Goal: Information Seeking & Learning: Check status

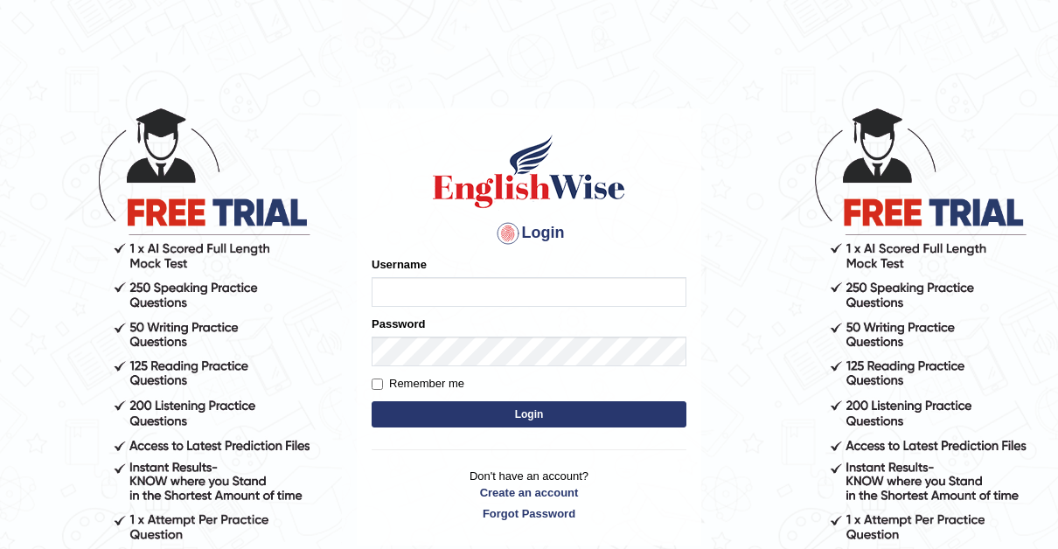
type input "[PERSON_NAME]"
click at [377, 387] on input "Remember me" at bounding box center [377, 384] width 11 height 11
checkbox input "true"
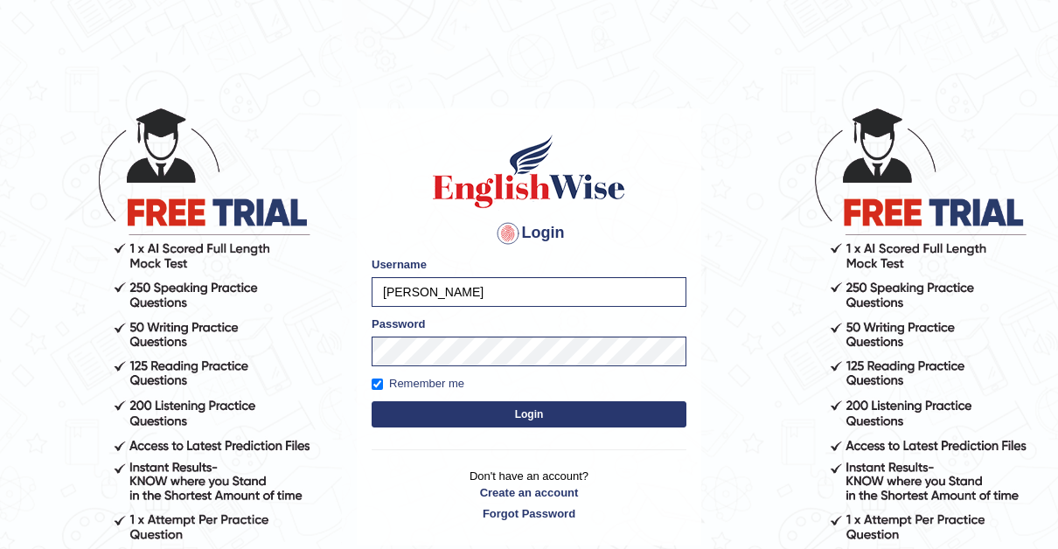
click at [520, 415] on button "Login" at bounding box center [529, 414] width 315 height 26
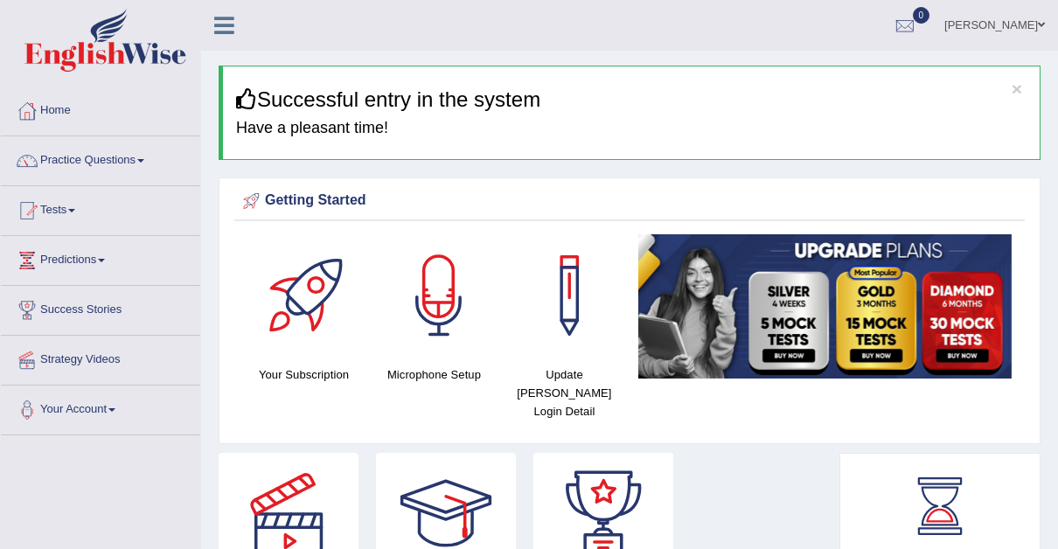
click at [144, 161] on span at bounding box center [140, 160] width 7 height 3
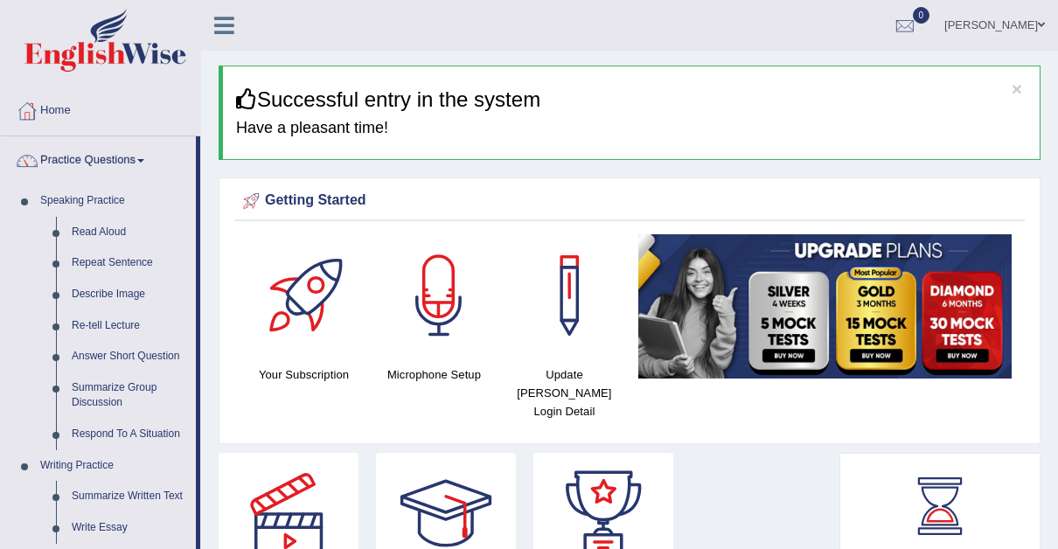
click at [144, 161] on span at bounding box center [140, 160] width 7 height 3
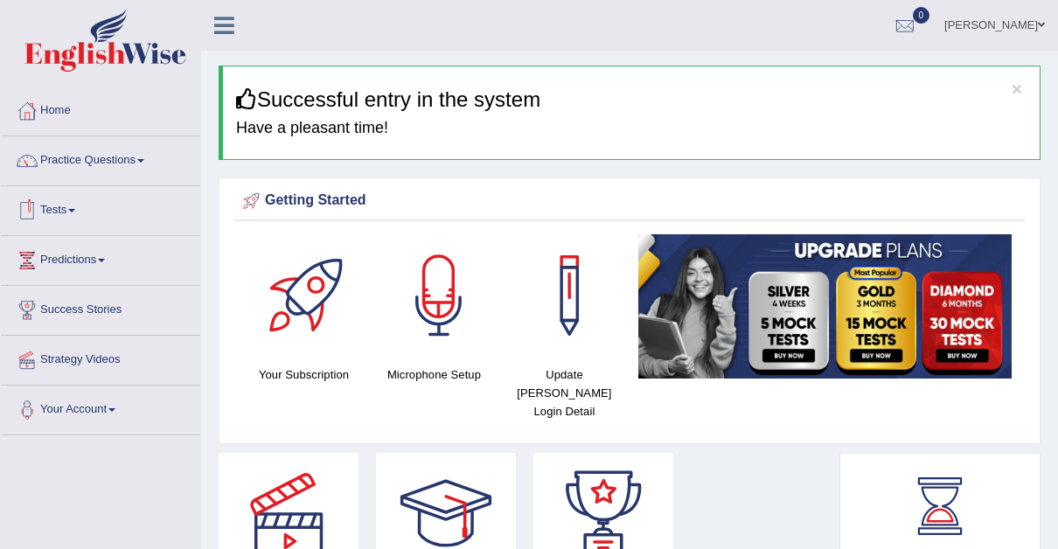
click at [75, 209] on span at bounding box center [71, 210] width 7 height 3
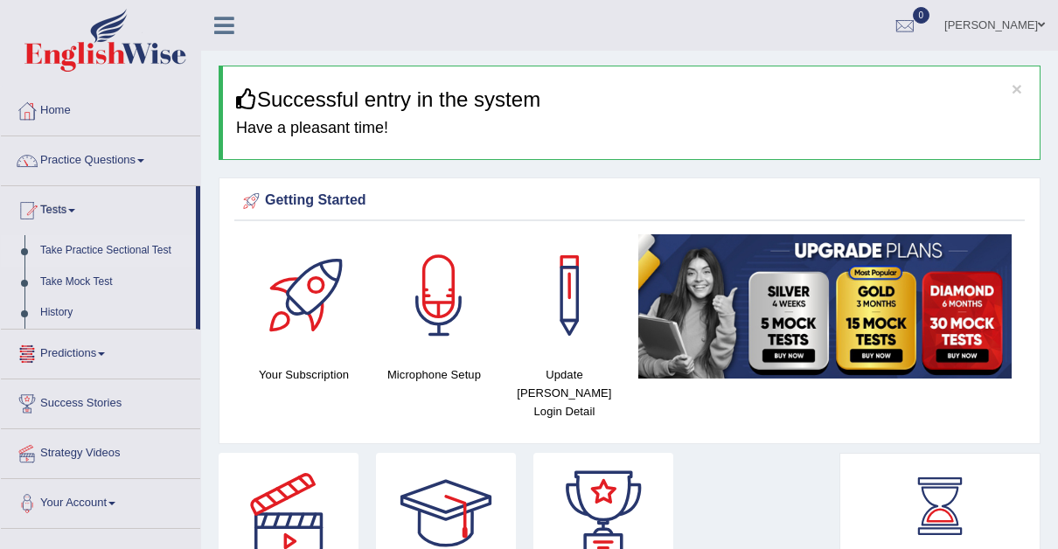
click at [132, 250] on link "Take Practice Sectional Test" at bounding box center [114, 250] width 164 height 31
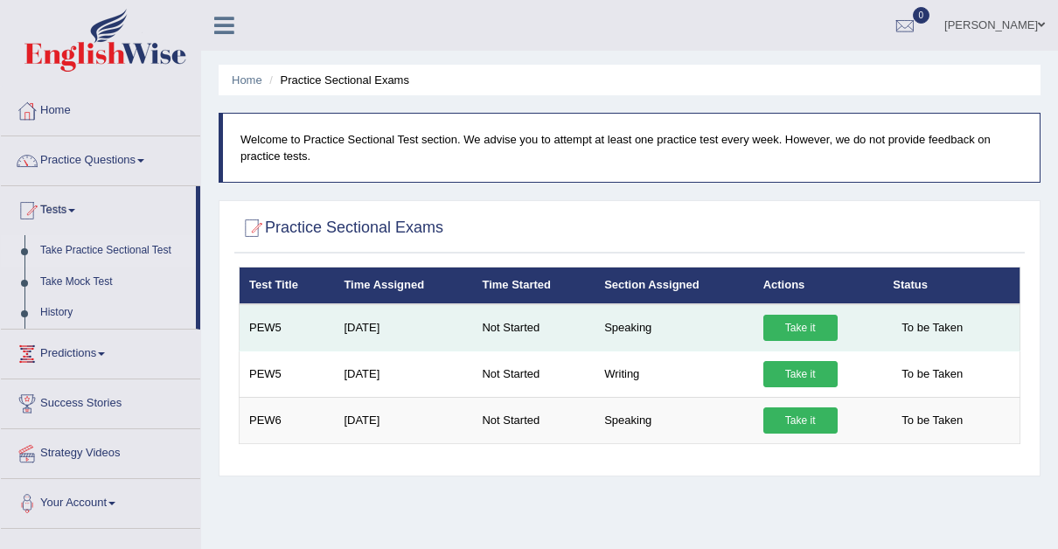
click at [794, 323] on link "Take it" at bounding box center [801, 328] width 74 height 26
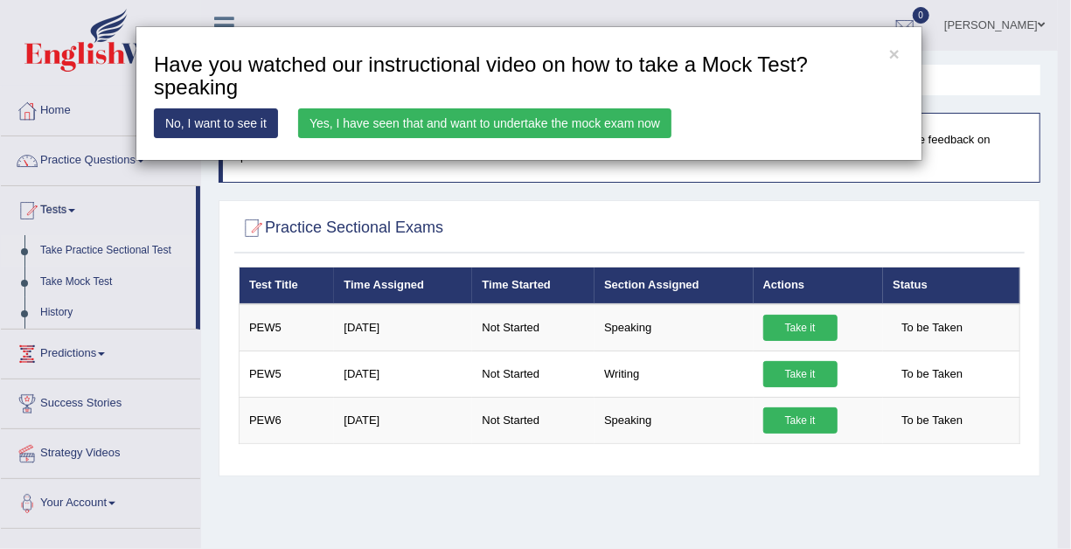
click at [589, 122] on link "Yes, I have seen that and want to undertake the mock exam now" at bounding box center [484, 123] width 373 height 30
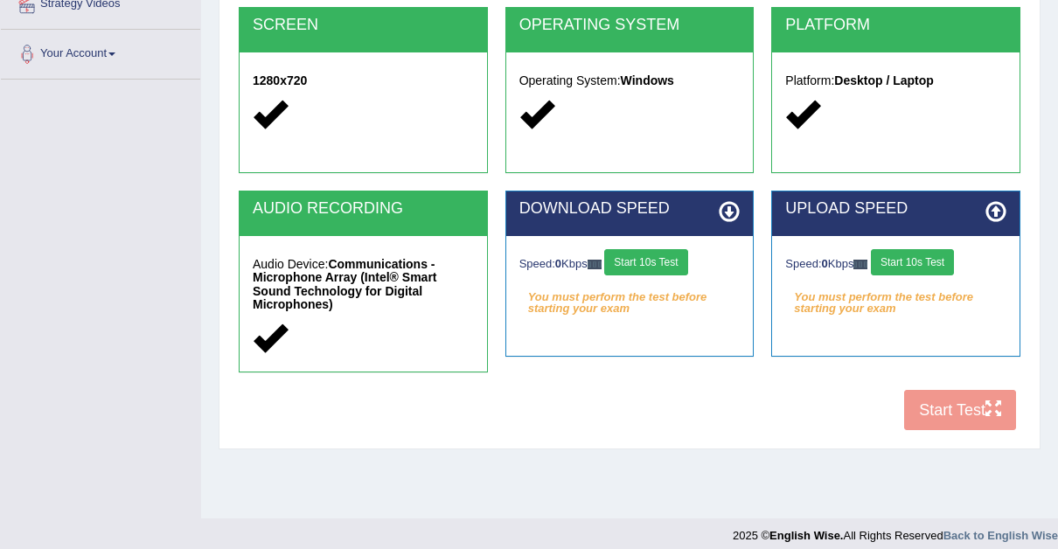
scroll to position [369, 0]
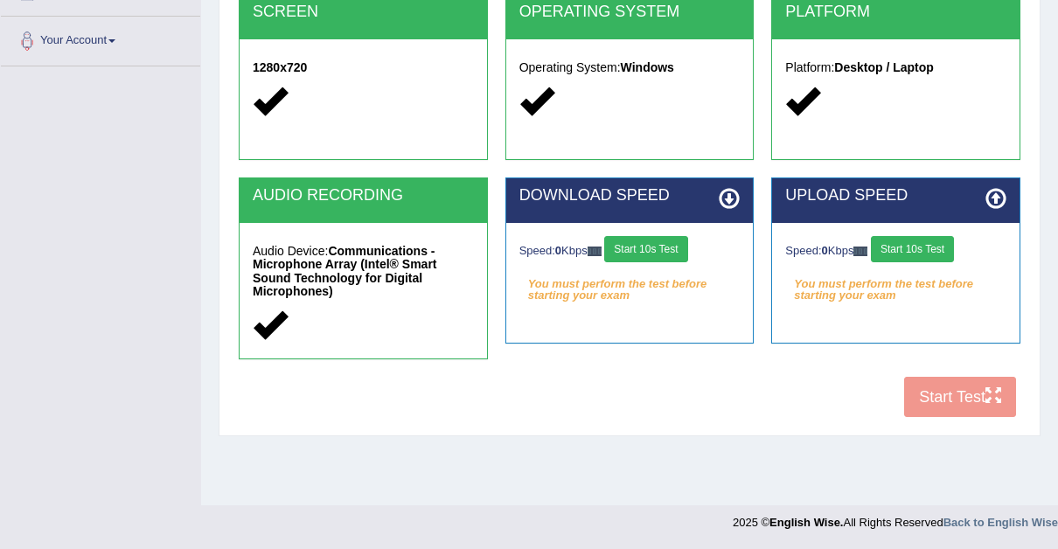
click at [649, 248] on button "Start 10s Test" at bounding box center [645, 249] width 83 height 26
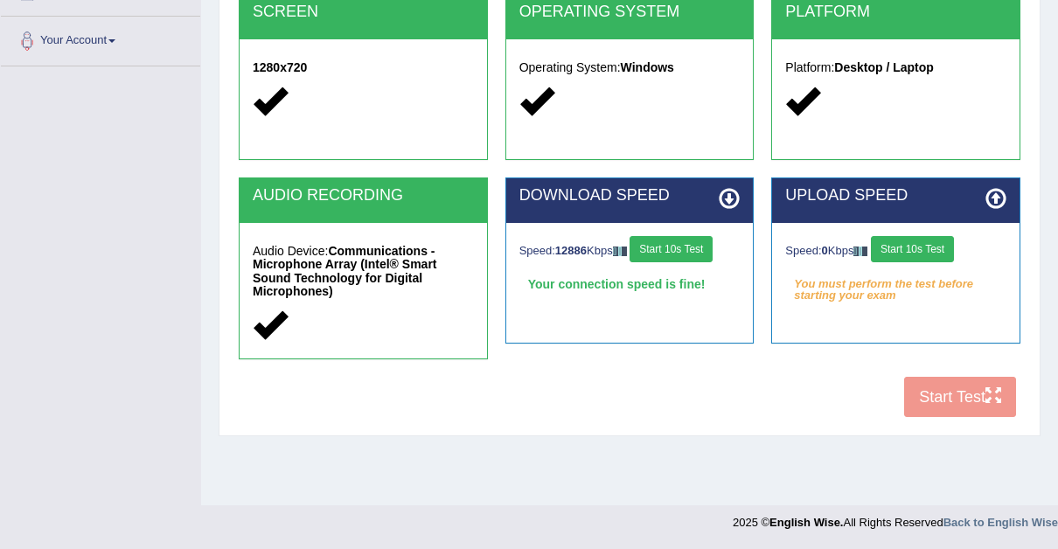
click at [916, 243] on button "Start 10s Test" at bounding box center [912, 249] width 83 height 26
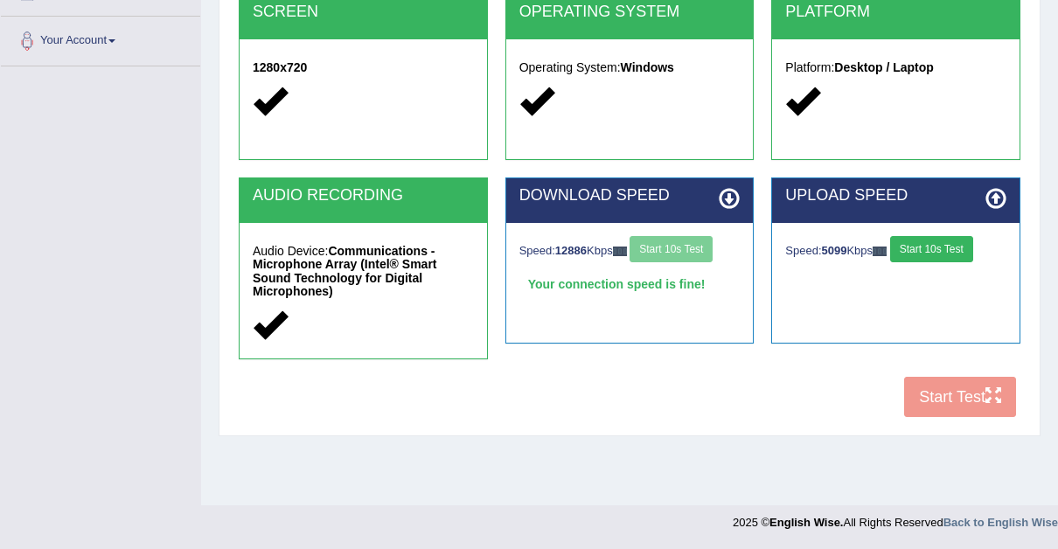
click at [921, 244] on button "Start 10s Test" at bounding box center [931, 249] width 83 height 26
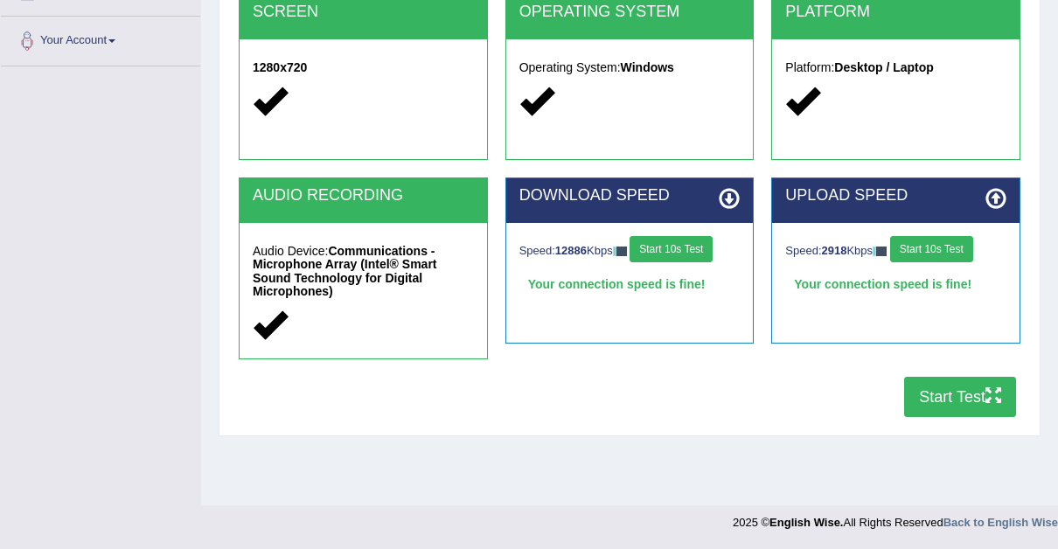
click at [946, 380] on button "Start Test" at bounding box center [960, 397] width 112 height 40
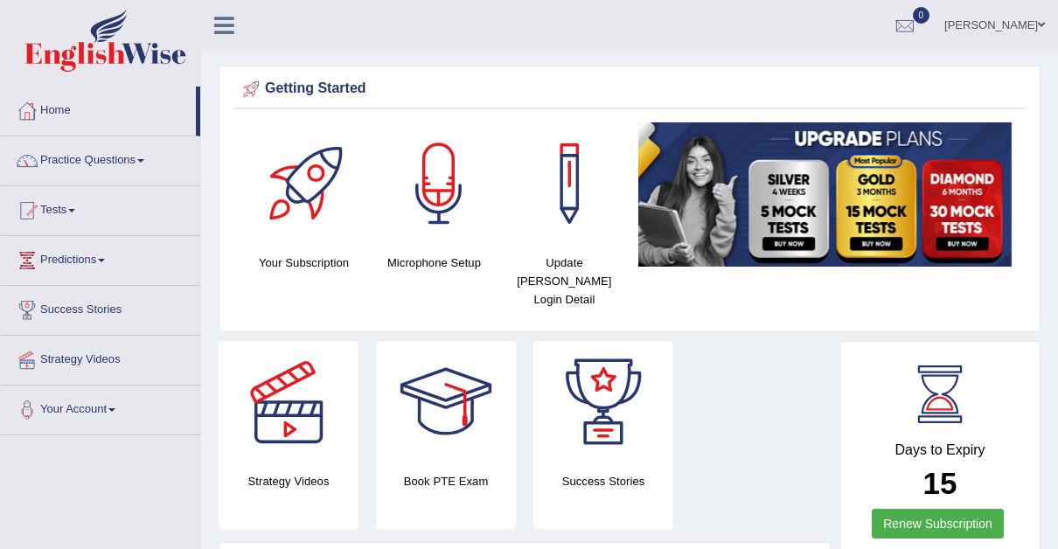
click at [75, 211] on span at bounding box center [71, 210] width 7 height 3
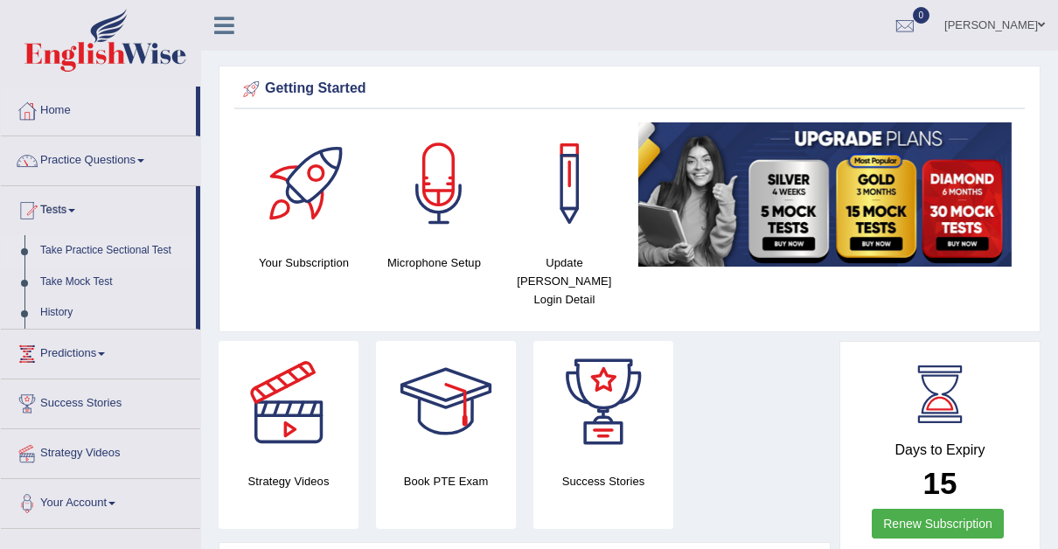
click at [160, 247] on link "Take Practice Sectional Test" at bounding box center [114, 250] width 164 height 31
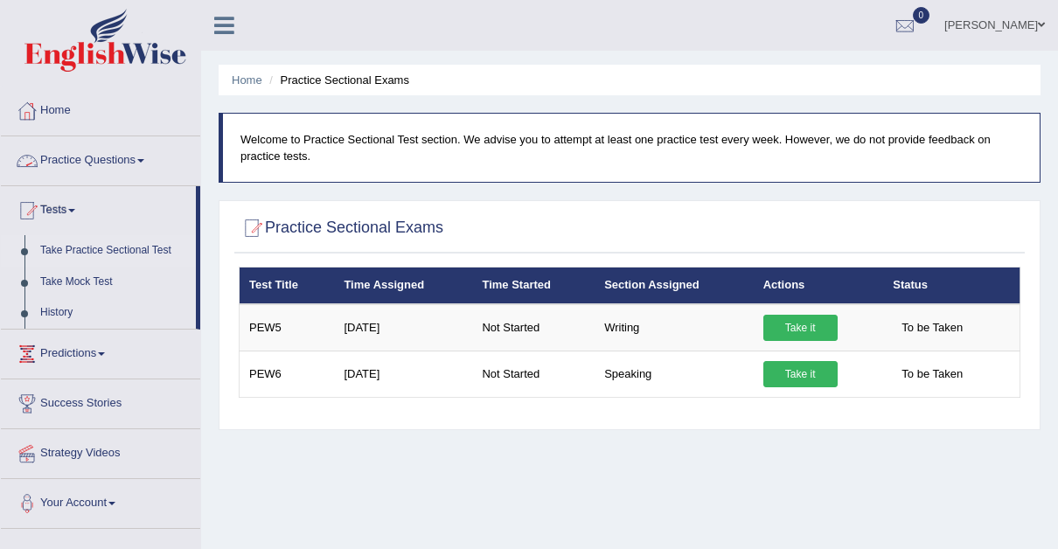
click at [144, 157] on link "Practice Questions" at bounding box center [100, 158] width 199 height 44
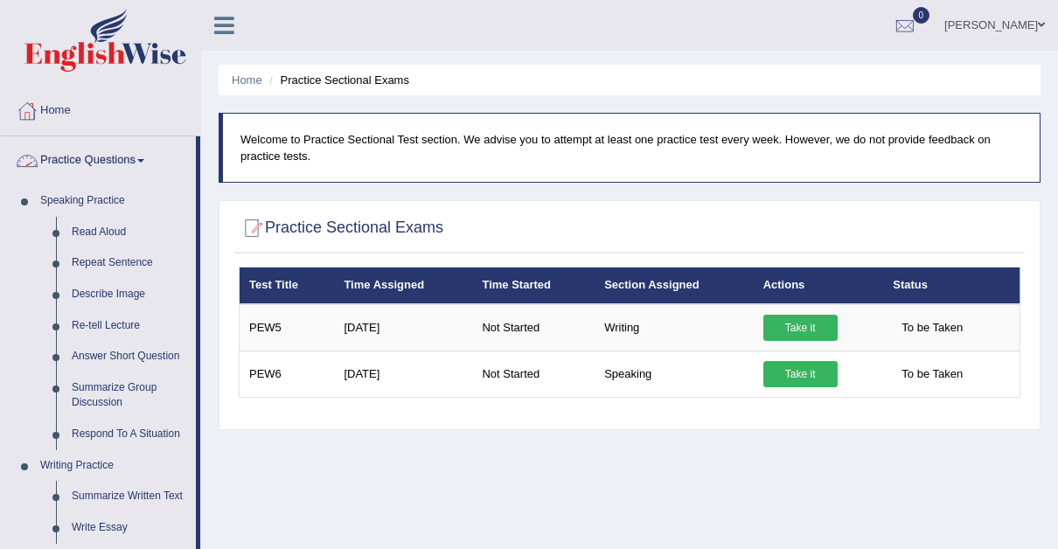
click at [144, 159] on span at bounding box center [140, 160] width 7 height 3
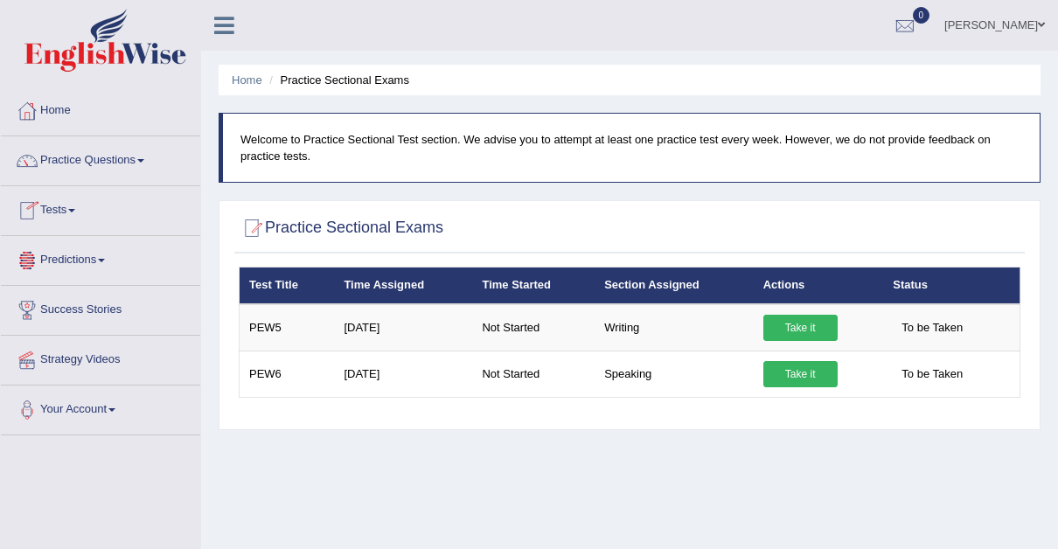
click at [75, 209] on span at bounding box center [71, 210] width 7 height 3
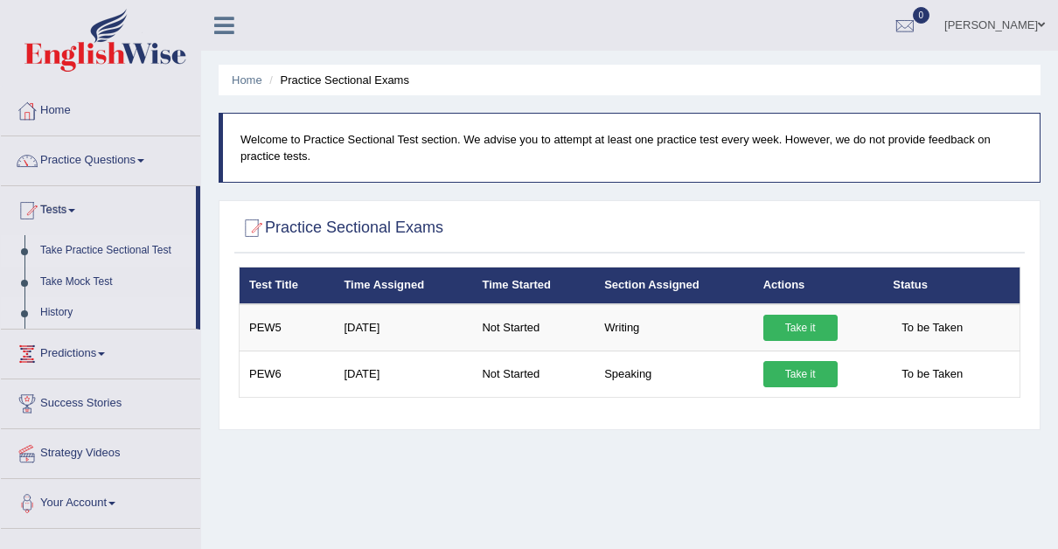
click at [53, 307] on link "History" at bounding box center [114, 312] width 164 height 31
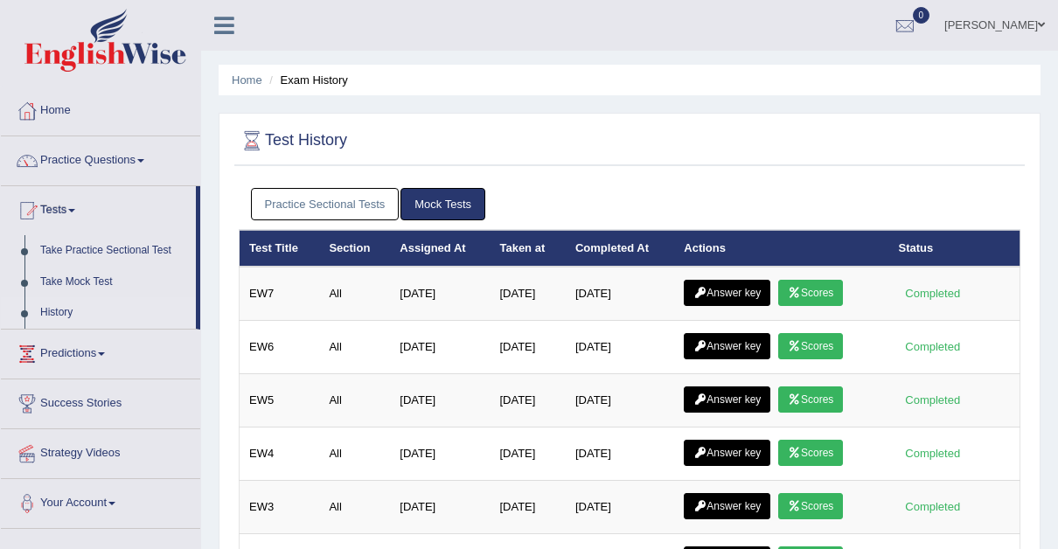
click at [336, 192] on link "Practice Sectional Tests" at bounding box center [325, 204] width 149 height 32
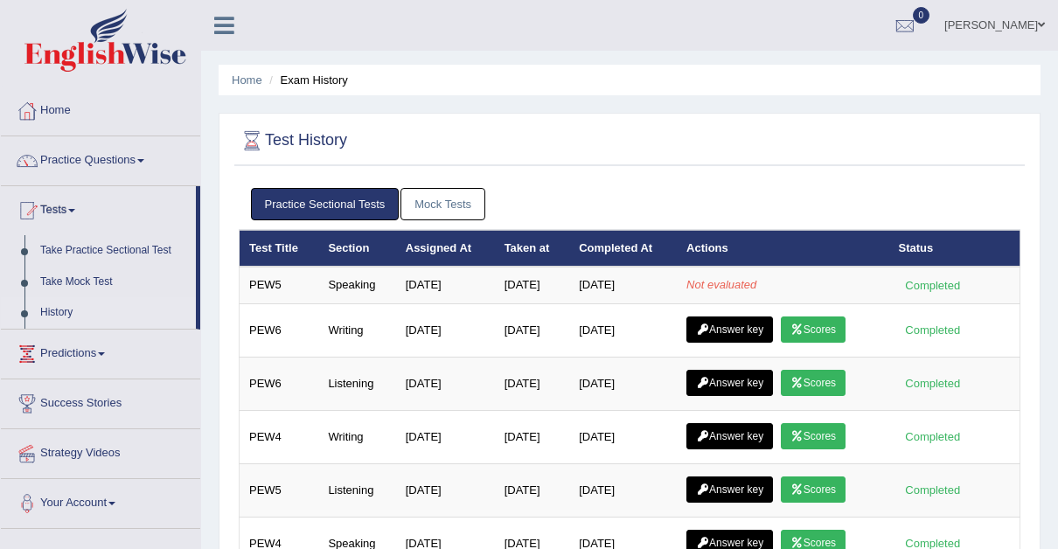
click at [436, 198] on link "Mock Tests" at bounding box center [443, 204] width 85 height 32
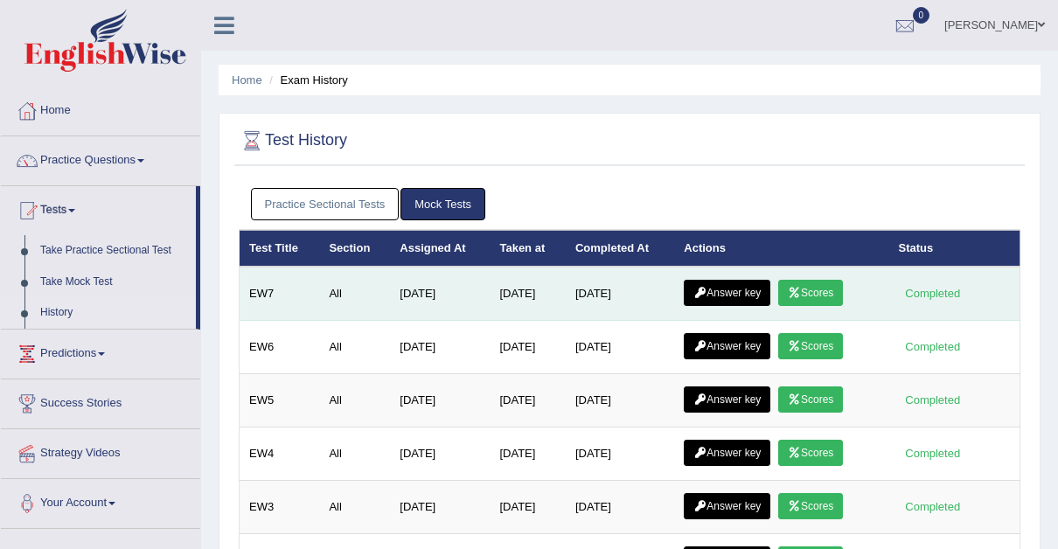
click at [813, 285] on link "Scores" at bounding box center [810, 293] width 65 height 26
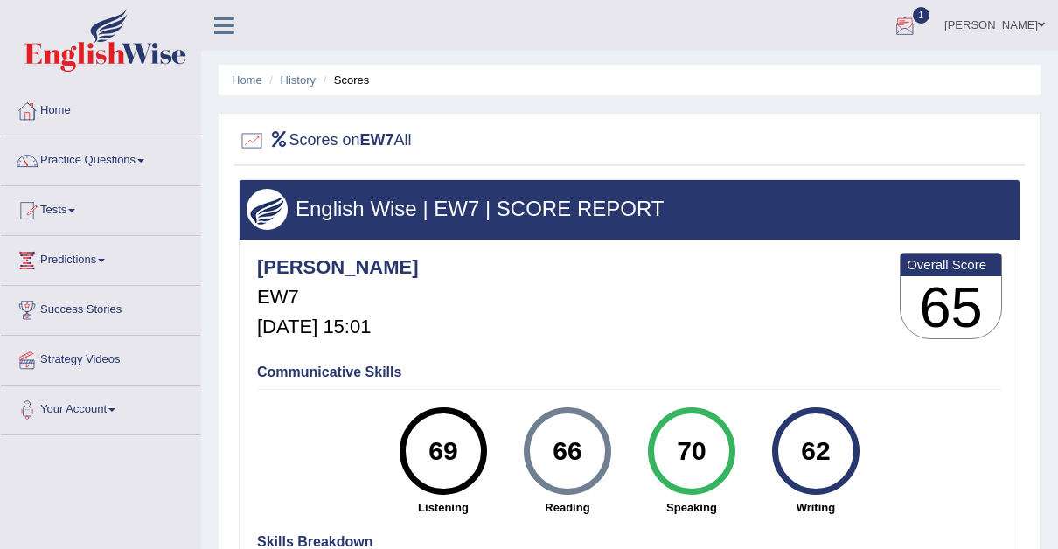
click at [892, 18] on div at bounding box center [905, 26] width 26 height 26
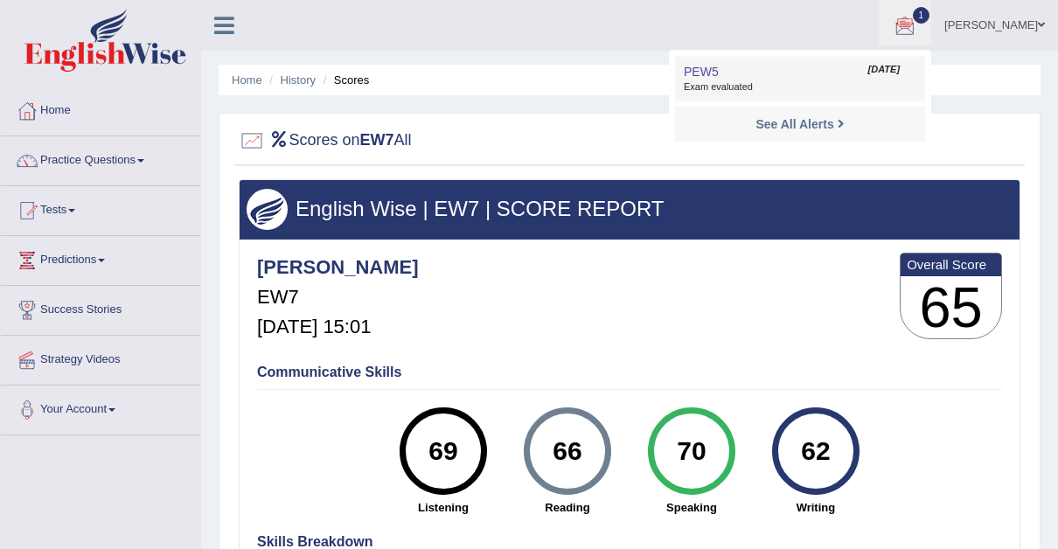
click at [711, 82] on span "Exam evaluated" at bounding box center [800, 87] width 233 height 14
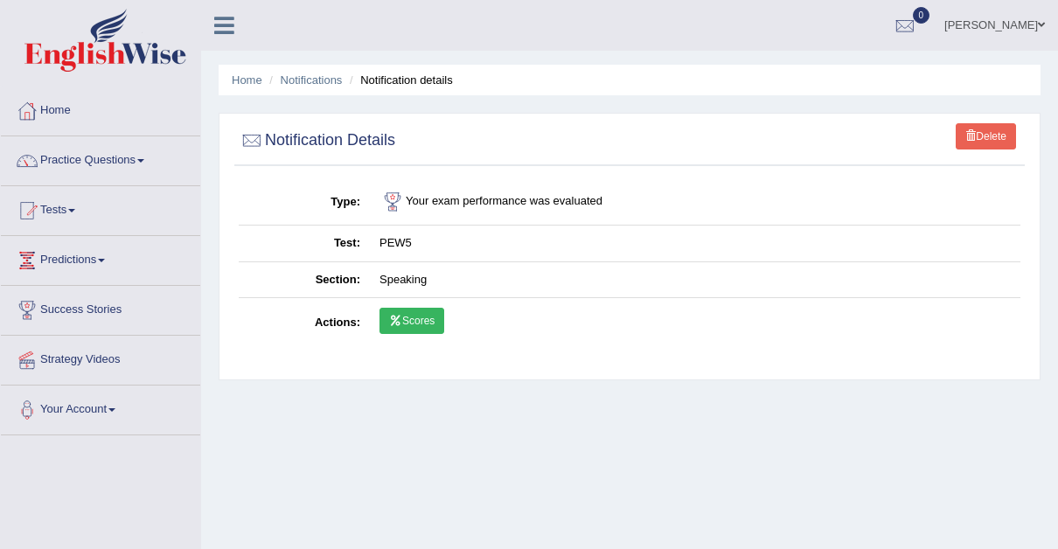
click at [418, 315] on link "Scores" at bounding box center [412, 321] width 65 height 26
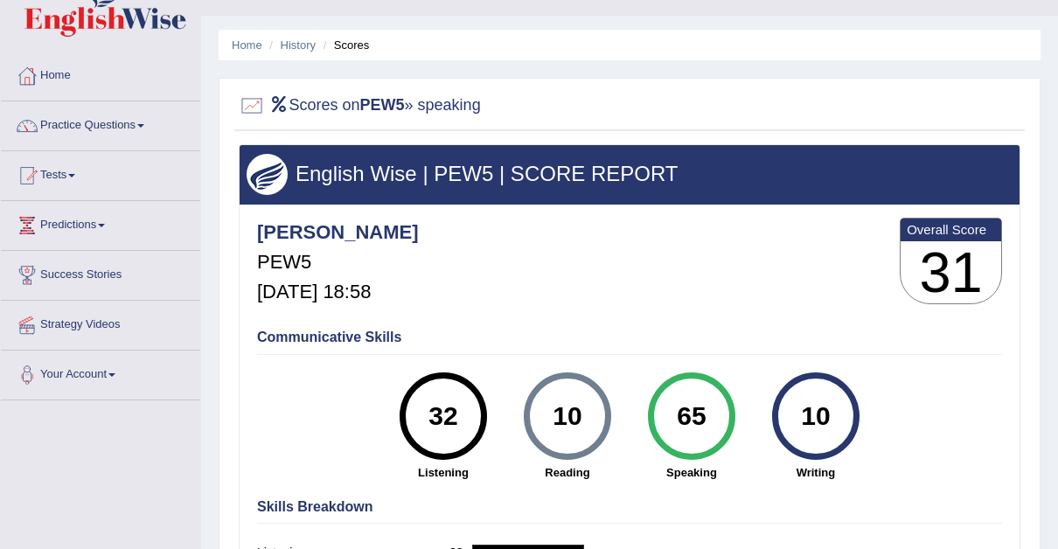
scroll to position [33, 0]
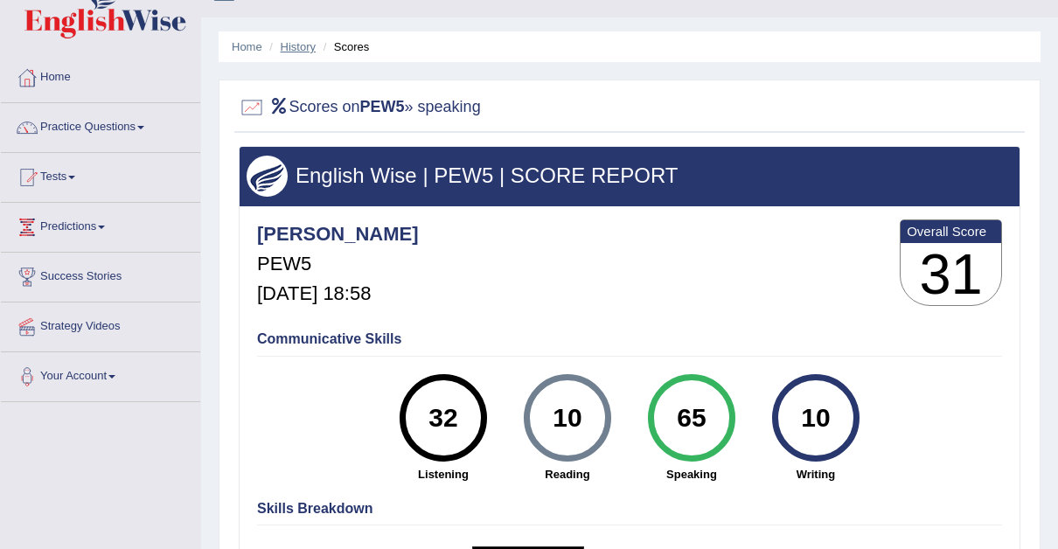
click at [298, 41] on link "History" at bounding box center [298, 46] width 35 height 13
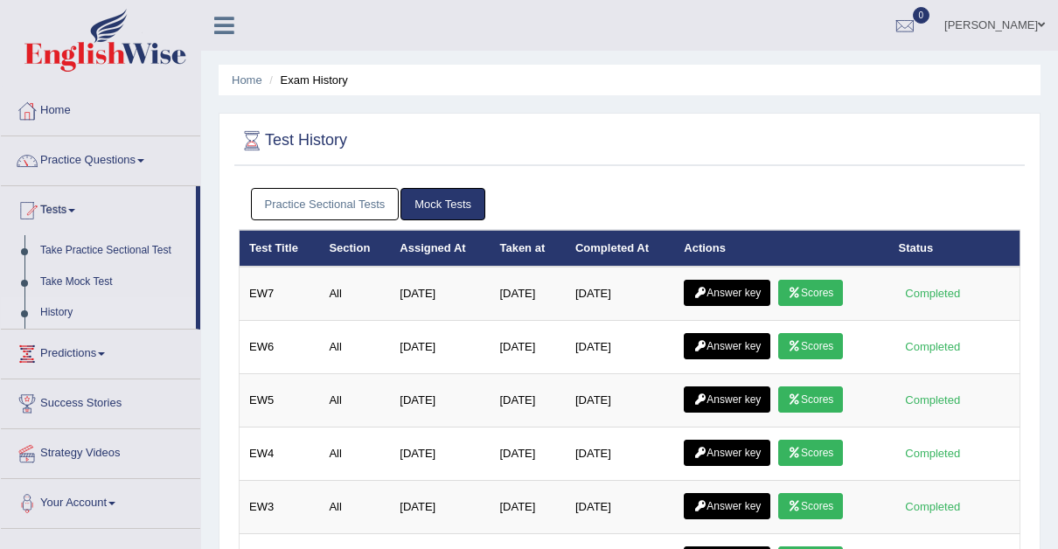
click at [335, 203] on link "Practice Sectional Tests" at bounding box center [325, 204] width 149 height 32
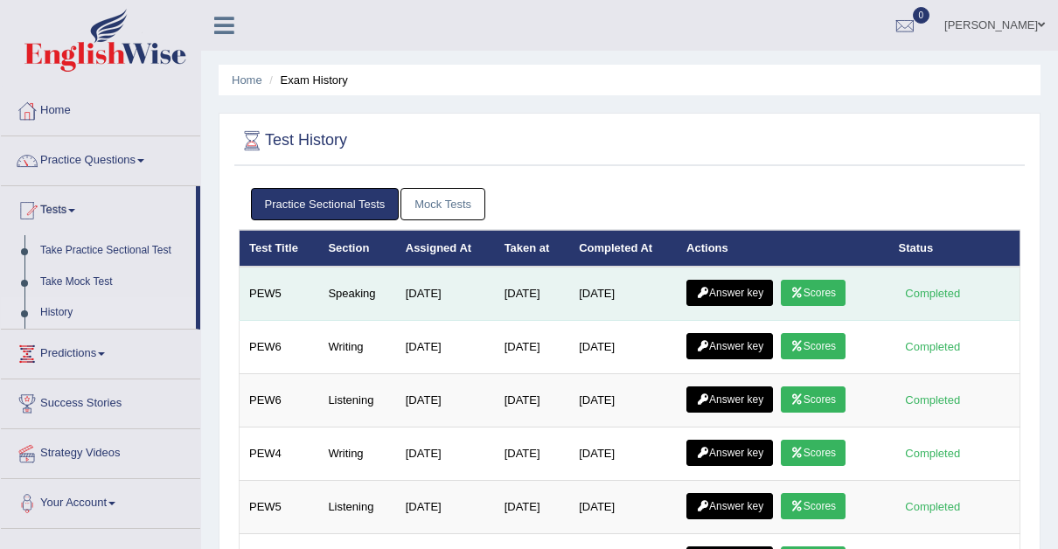
click at [720, 285] on link "Answer key" at bounding box center [730, 293] width 87 height 26
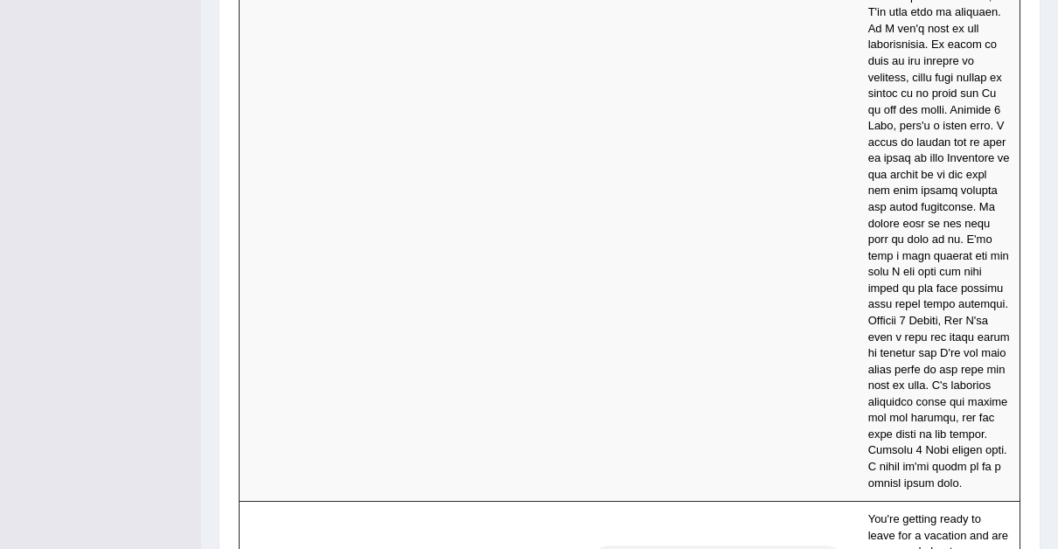
scroll to position [9723, 0]
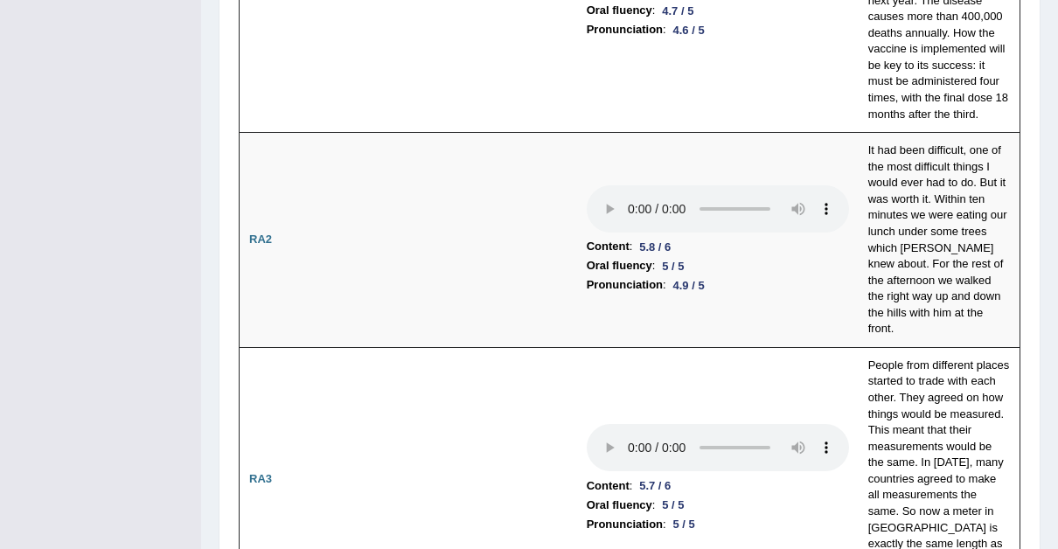
scroll to position [0, 0]
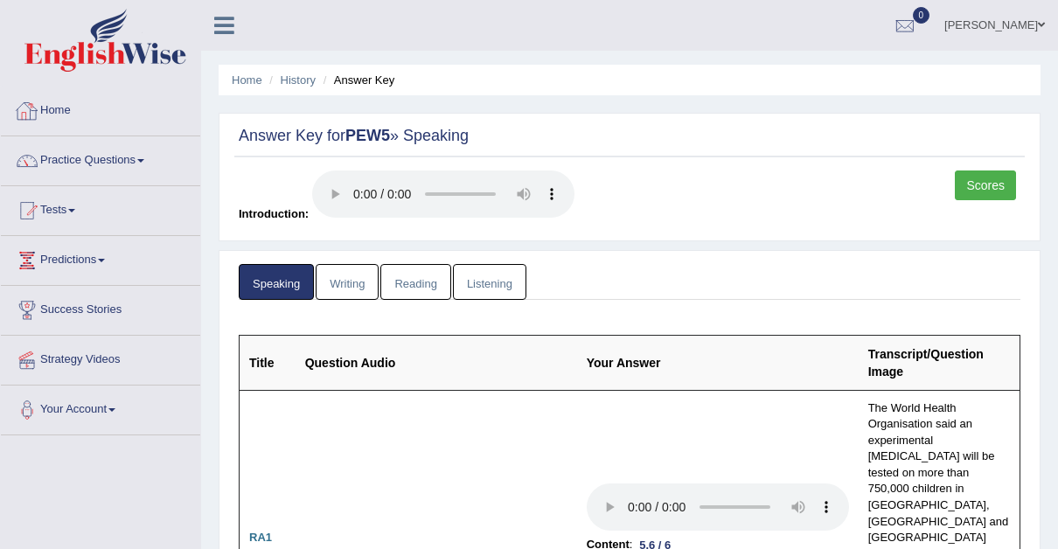
click at [54, 105] on link "Home" at bounding box center [100, 109] width 199 height 44
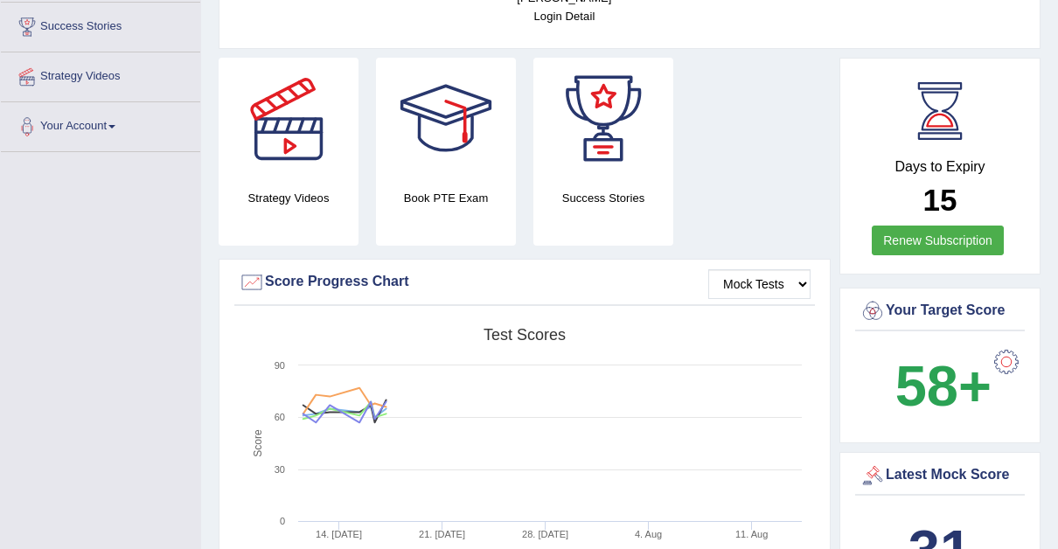
scroll to position [280, 0]
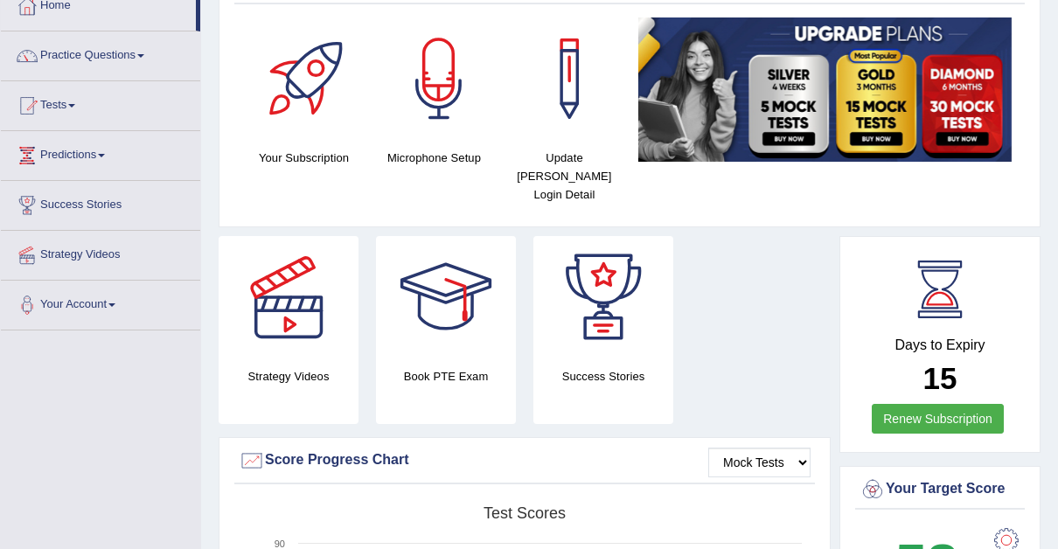
scroll to position [0, 0]
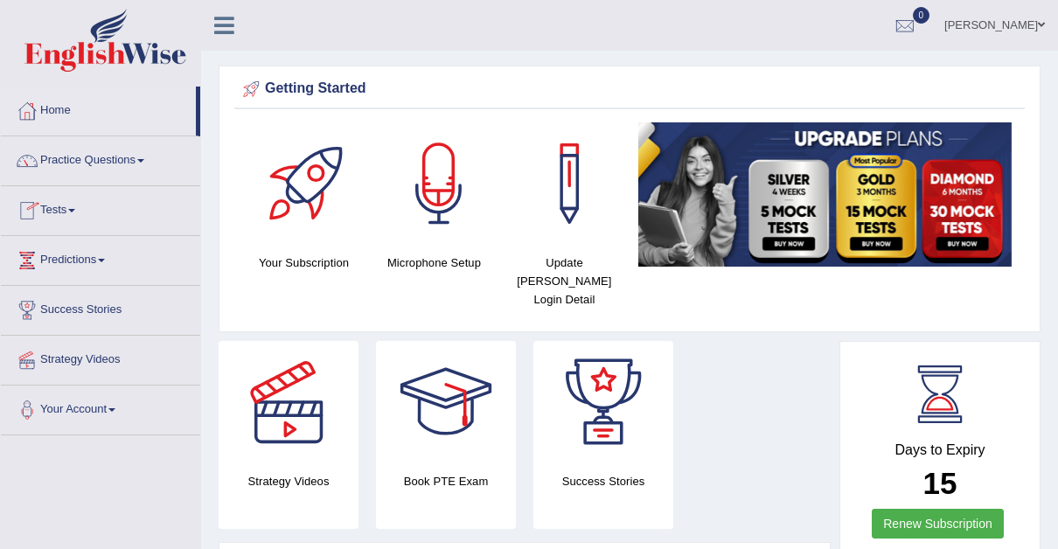
click at [73, 207] on link "Tests" at bounding box center [100, 208] width 199 height 44
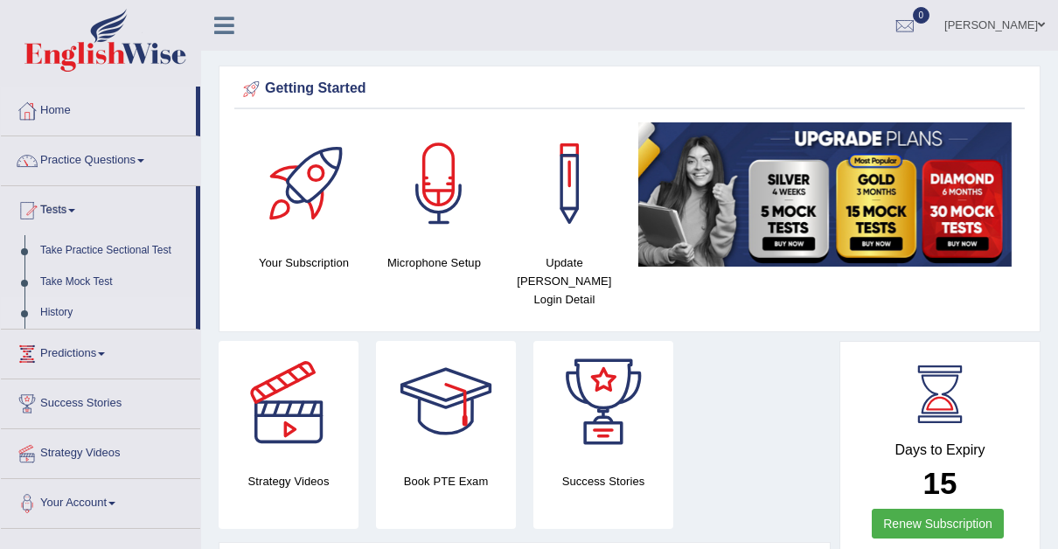
click at [57, 310] on link "History" at bounding box center [114, 312] width 164 height 31
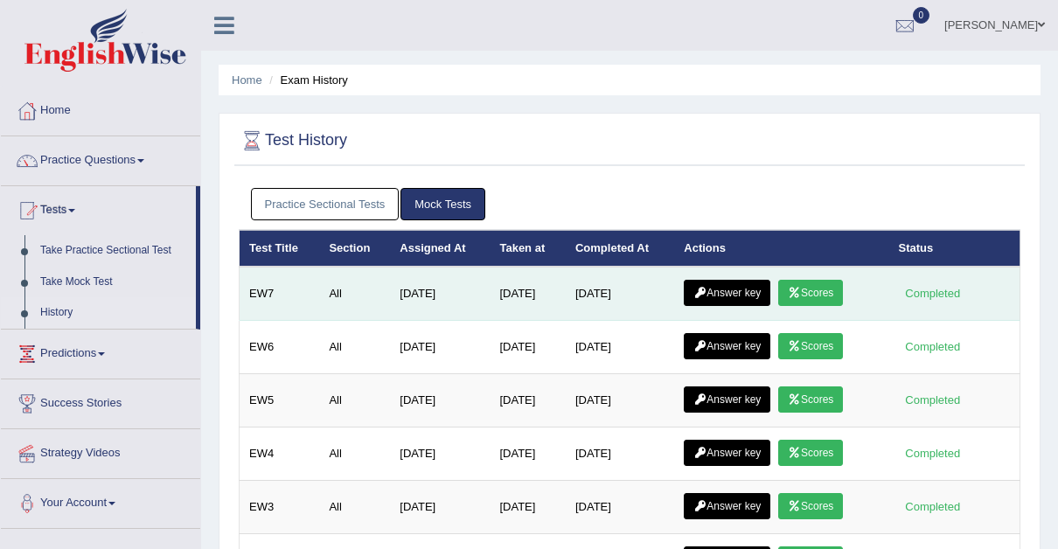
click at [739, 287] on link "Answer key" at bounding box center [727, 293] width 87 height 26
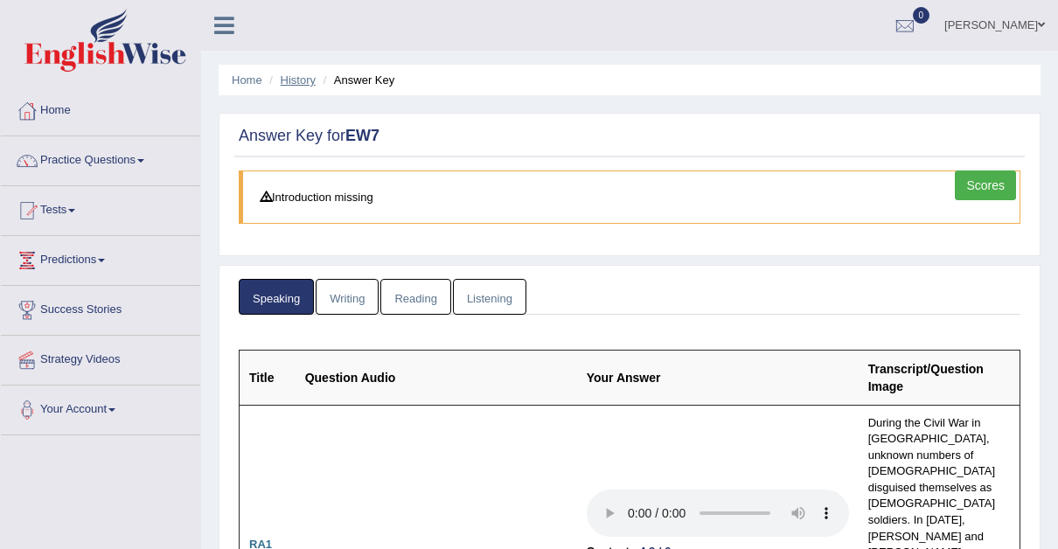
click at [295, 80] on link "History" at bounding box center [298, 79] width 35 height 13
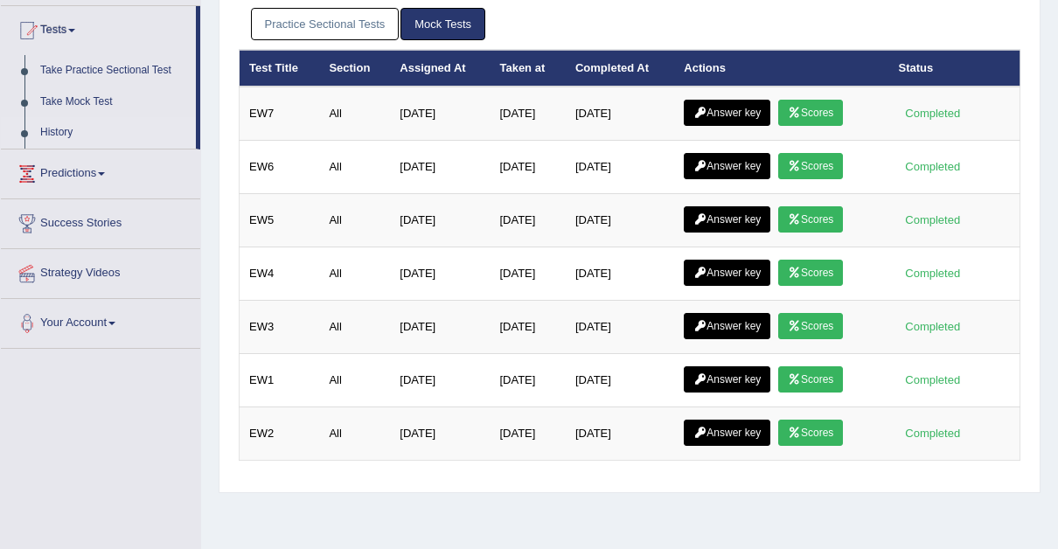
scroll to position [182, 0]
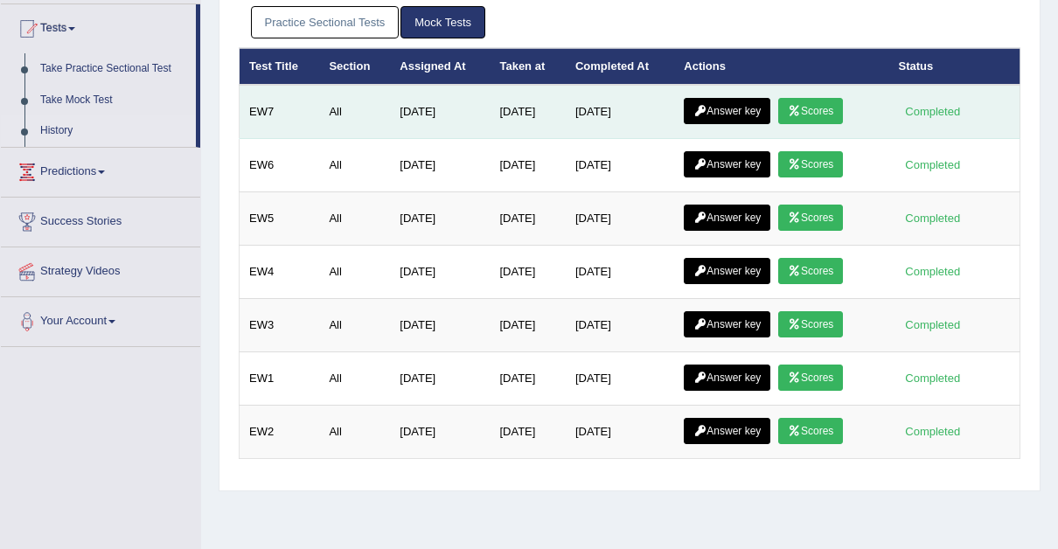
click at [744, 109] on link "Answer key" at bounding box center [727, 111] width 87 height 26
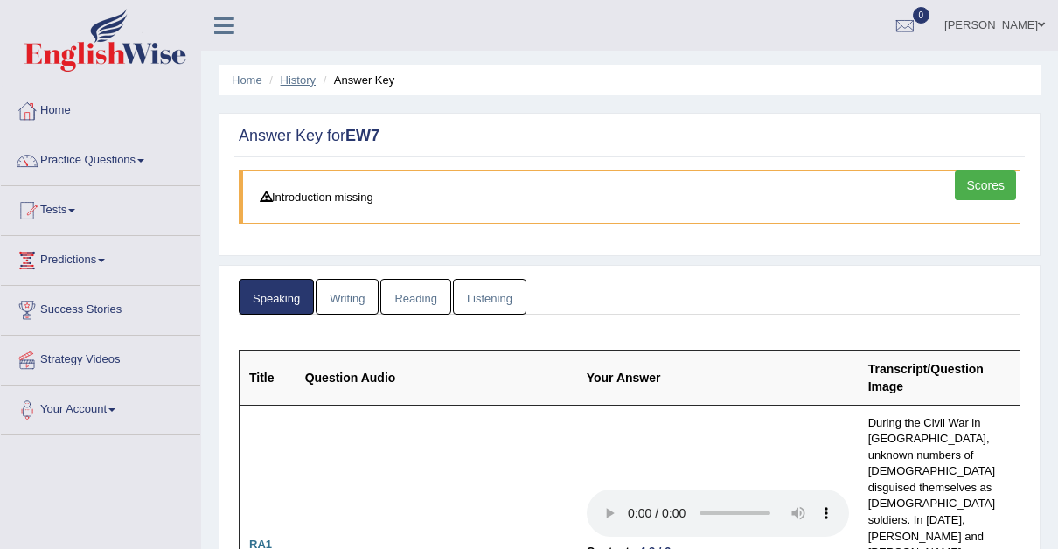
click at [302, 80] on link "History" at bounding box center [298, 79] width 35 height 13
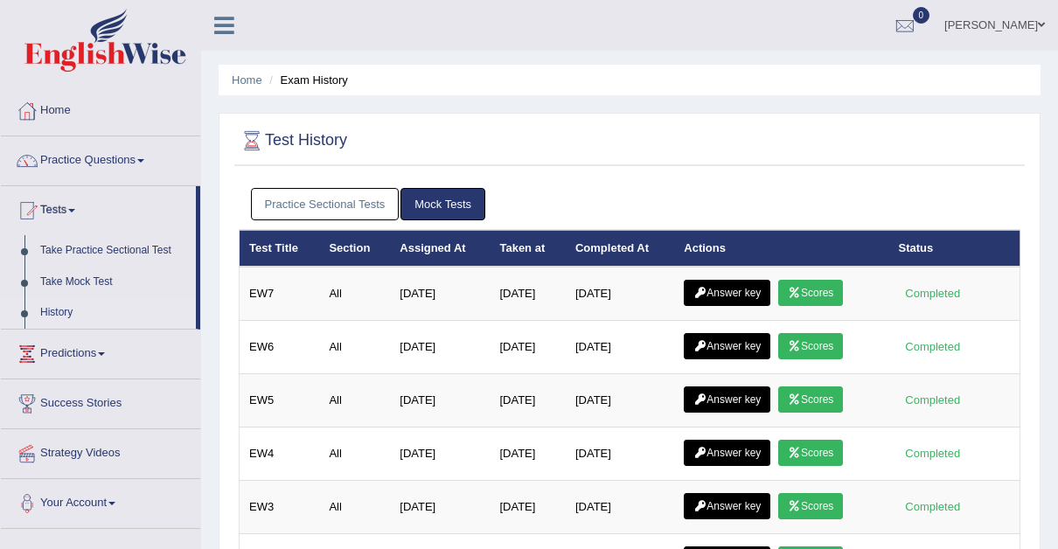
click at [352, 203] on link "Practice Sectional Tests" at bounding box center [325, 204] width 149 height 32
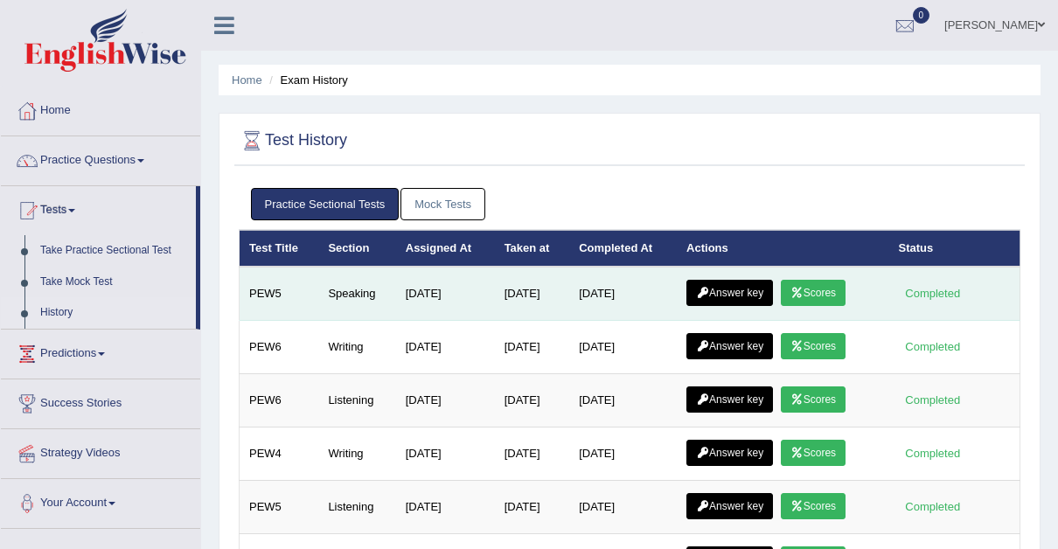
click at [743, 290] on link "Answer key" at bounding box center [730, 293] width 87 height 26
